Goal: Register for event/course

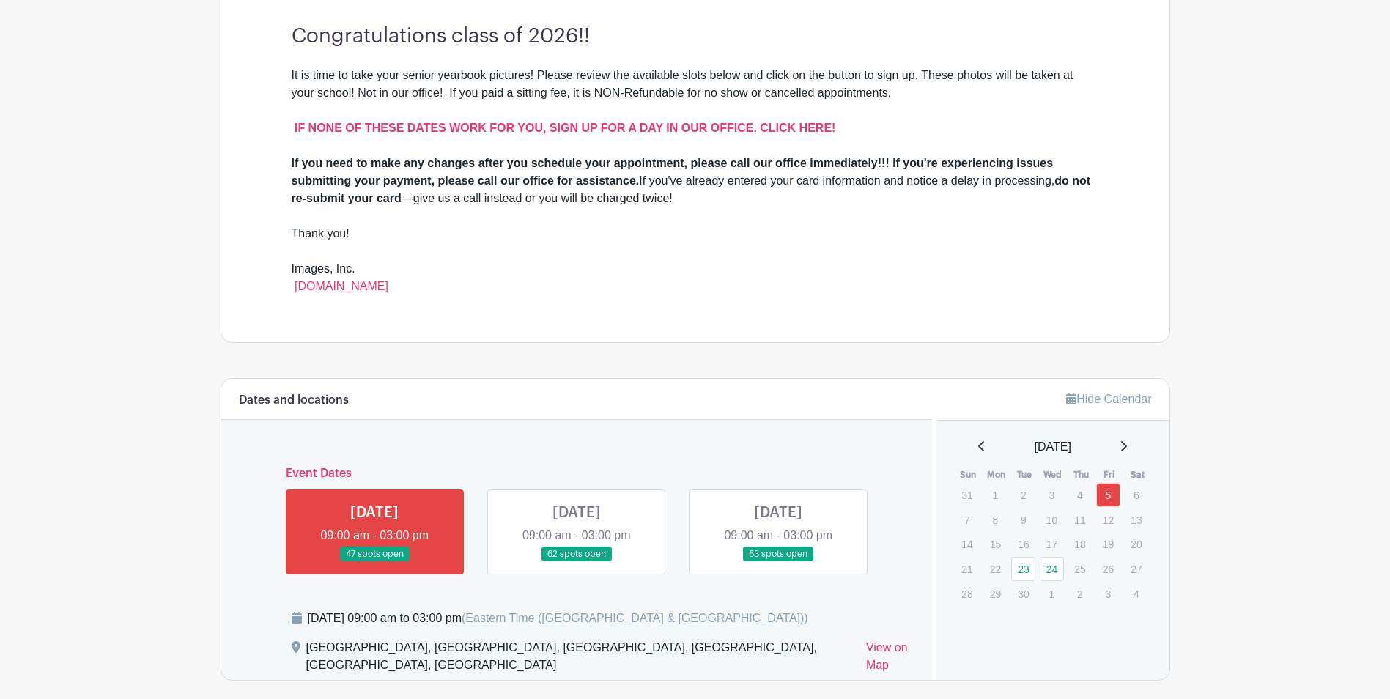
click at [374, 562] on link at bounding box center [374, 562] width 0 height 0
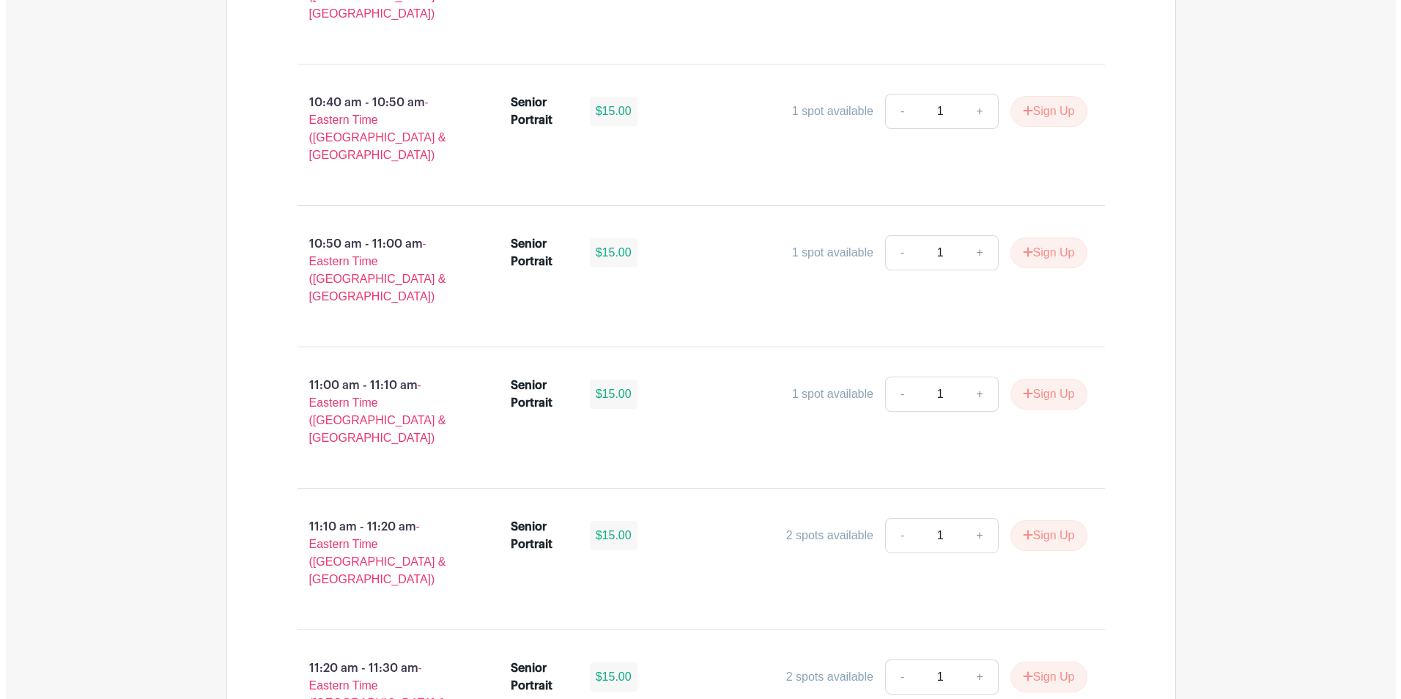
scroll to position [2553, 0]
click at [1029, 661] on button "Sign Up" at bounding box center [1043, 676] width 77 height 31
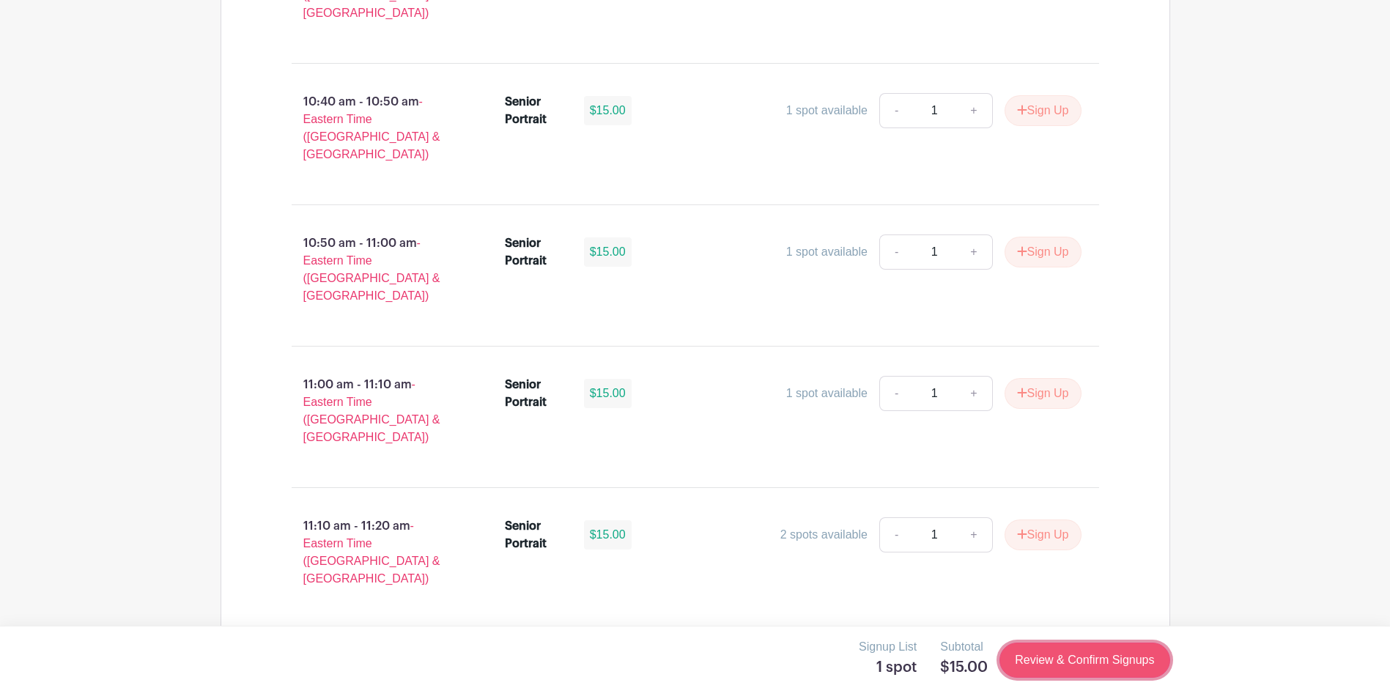
click at [1057, 666] on link "Review & Confirm Signups" at bounding box center [1084, 660] width 170 height 35
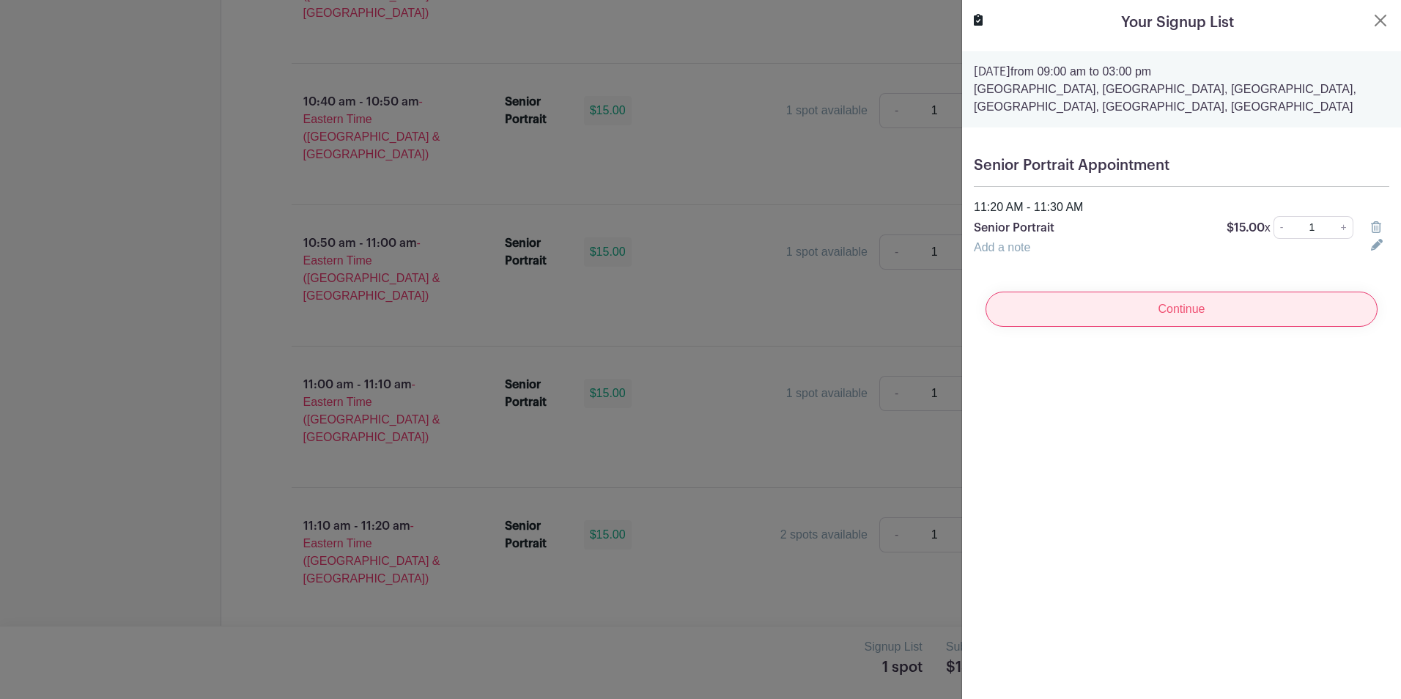
click at [1209, 311] on input "Continue" at bounding box center [1181, 309] width 392 height 35
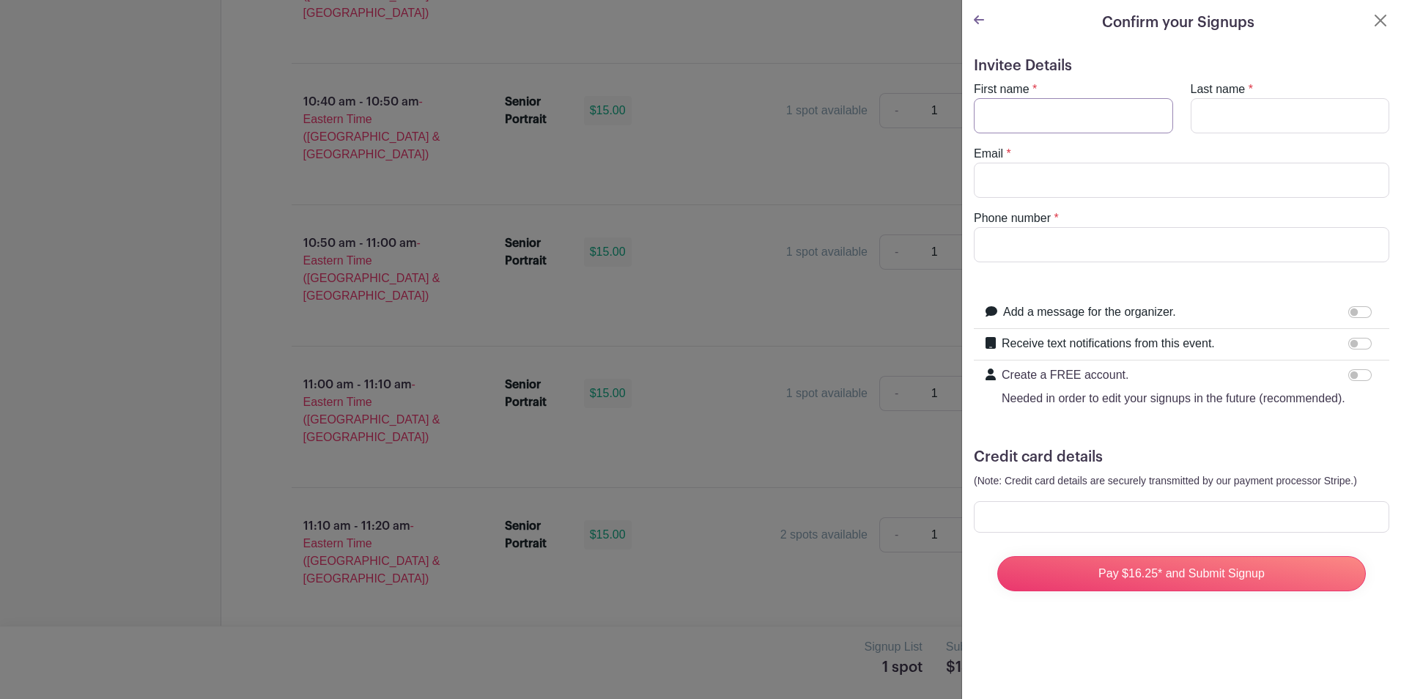
click at [1003, 111] on input "First name" at bounding box center [1073, 115] width 199 height 35
type input "[PERSON_NAME]"
click at [1207, 119] on input "Last name" at bounding box center [1290, 115] width 199 height 35
type input "[PERSON_NAME]"
click at [1077, 171] on input "Email" at bounding box center [1181, 180] width 415 height 35
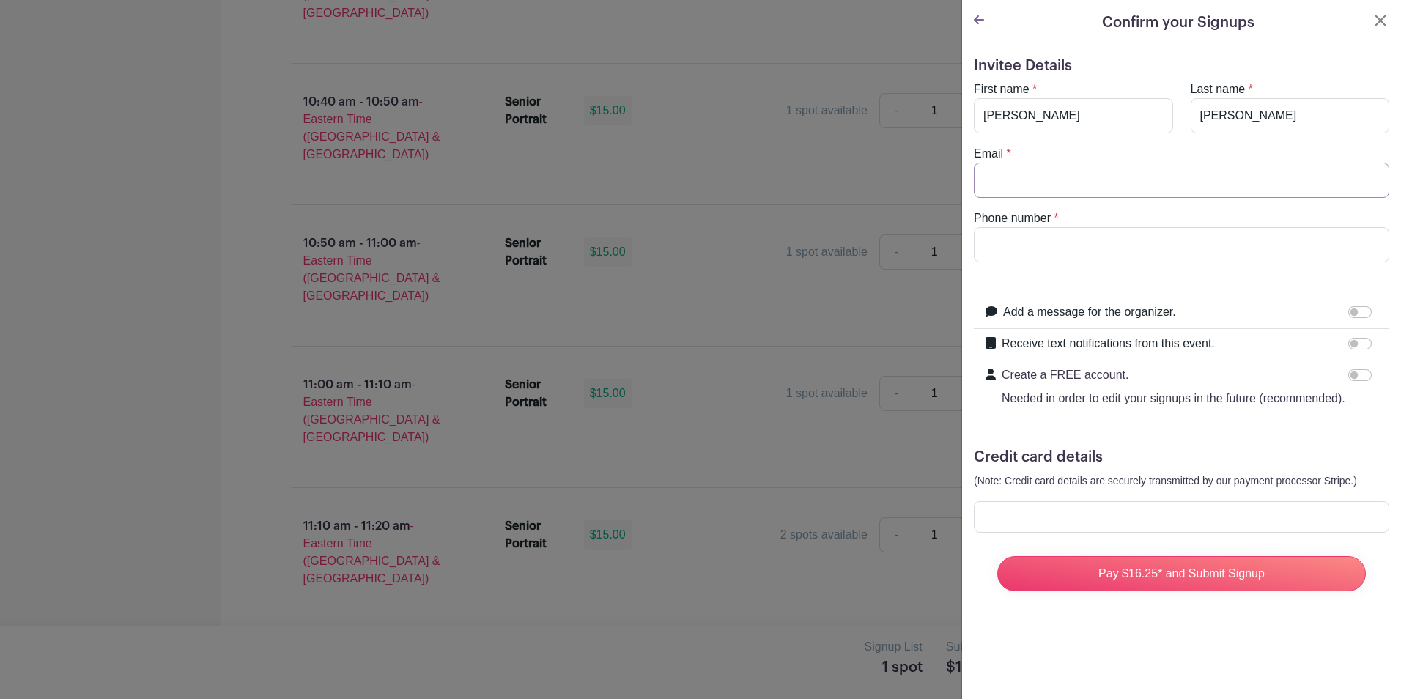
type input "[EMAIL_ADDRESS][DOMAIN_NAME]"
type input "8647069184"
click at [1348, 343] on input "Receive text notifications from this event." at bounding box center [1359, 344] width 23 height 12
checkbox input "true"
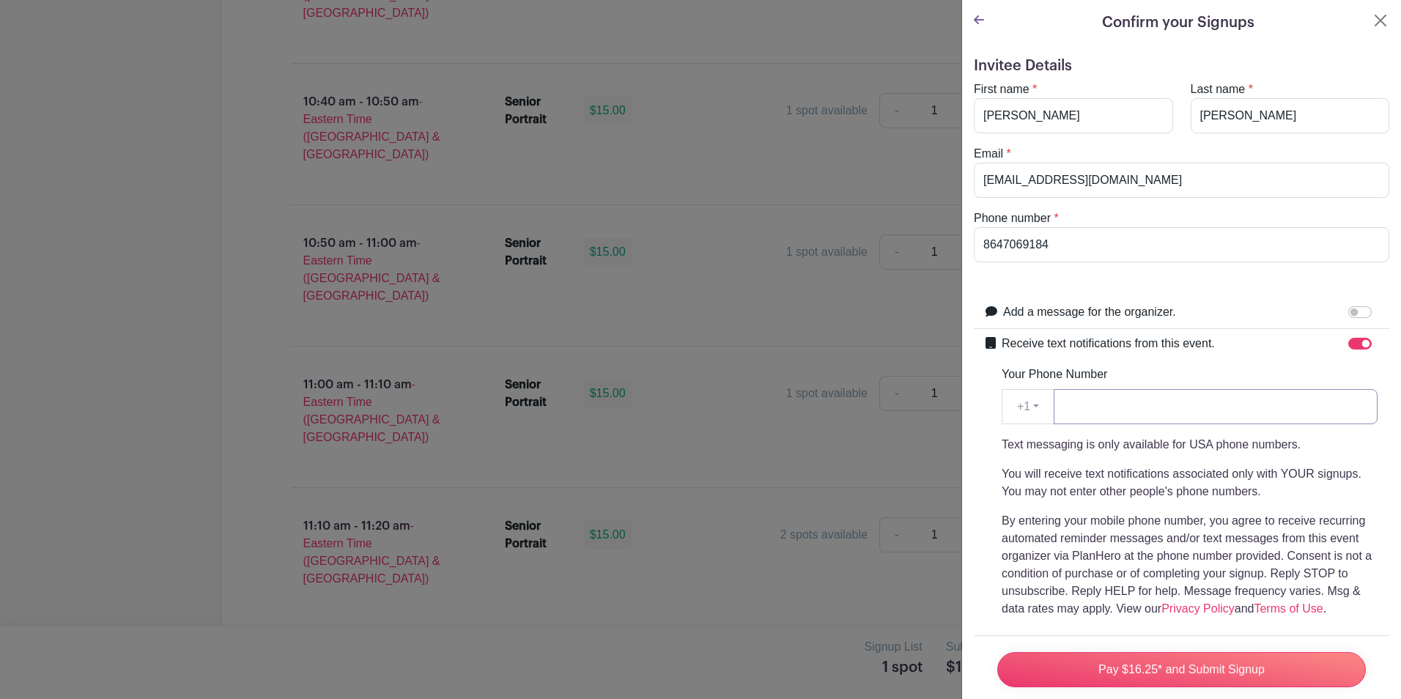
click at [1196, 404] on input "Your Phone Number" at bounding box center [1216, 406] width 324 height 35
type input "8647069184"
click at [997, 652] on input "Pay $16.25* and Submit Signup" at bounding box center [1181, 669] width 369 height 35
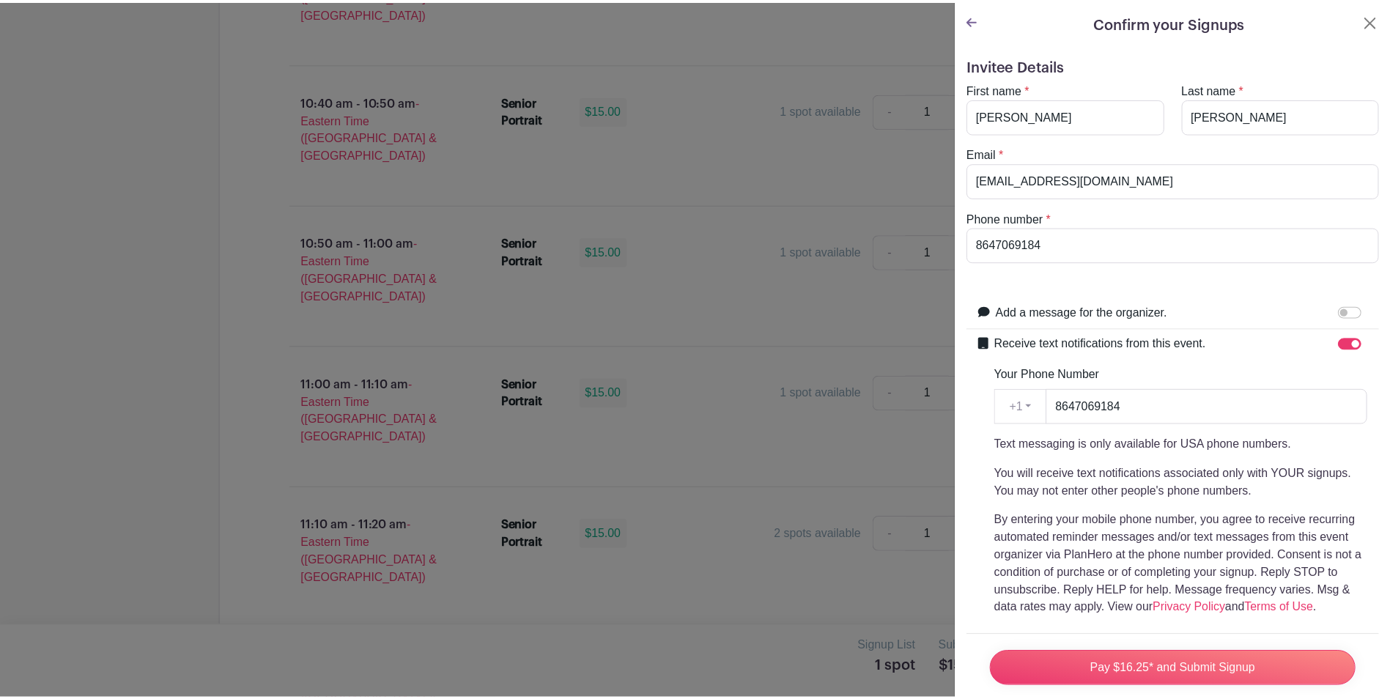
scroll to position [232, 0]
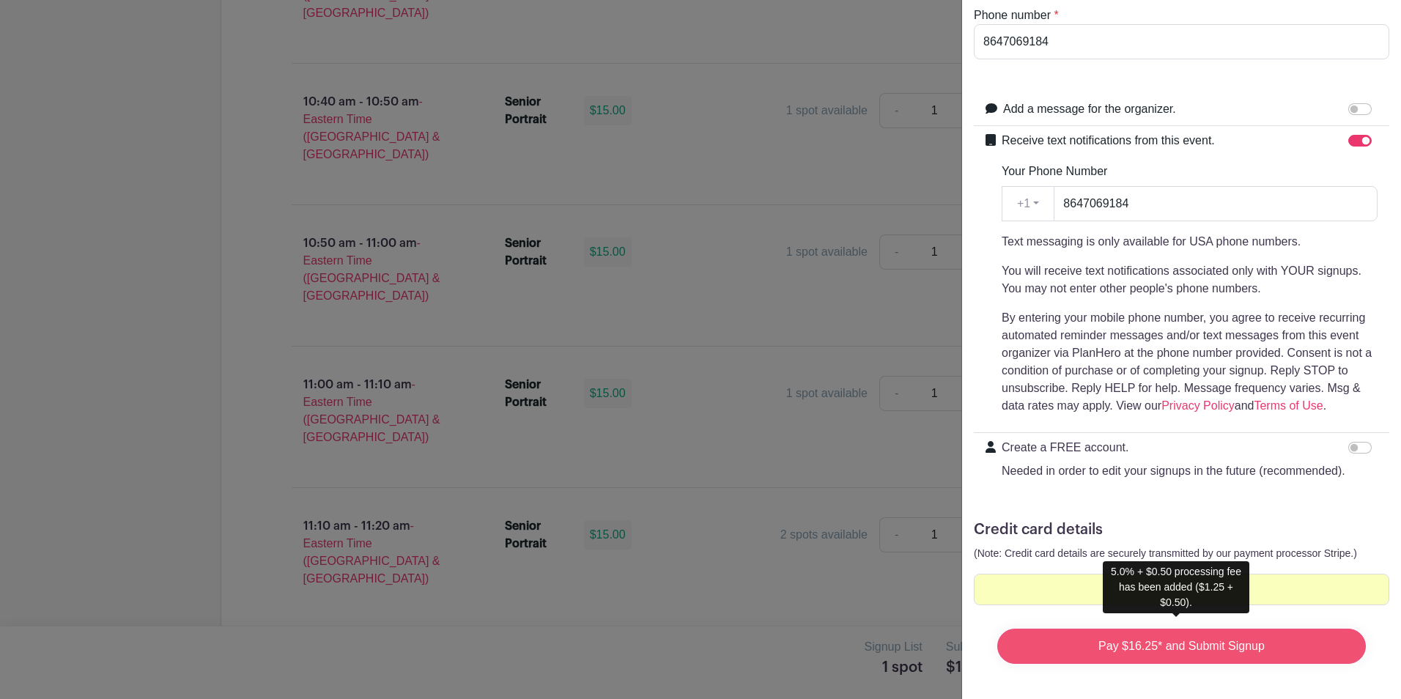
click at [1247, 629] on input "Pay $16.25* and Submit Signup" at bounding box center [1181, 646] width 369 height 35
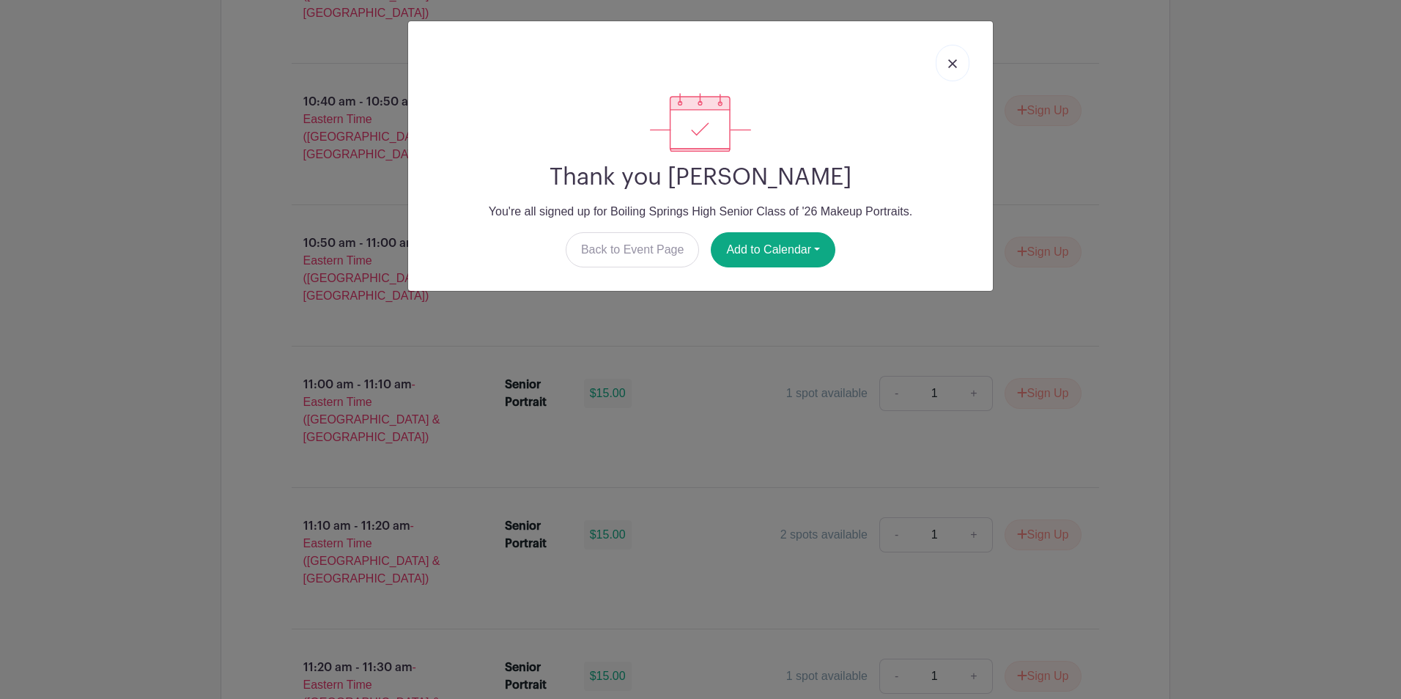
click at [947, 64] on link at bounding box center [953, 63] width 34 height 37
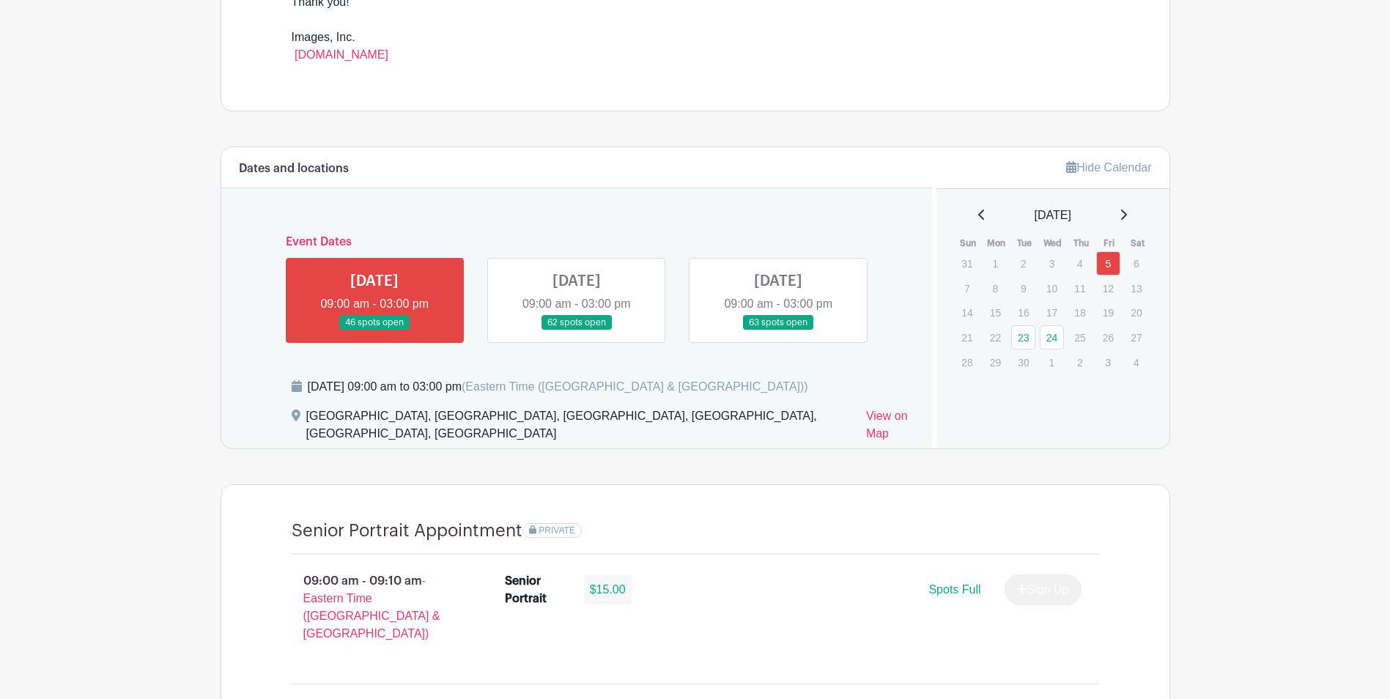
scroll to position [648, 0]
